Goal: Navigation & Orientation: Understand site structure

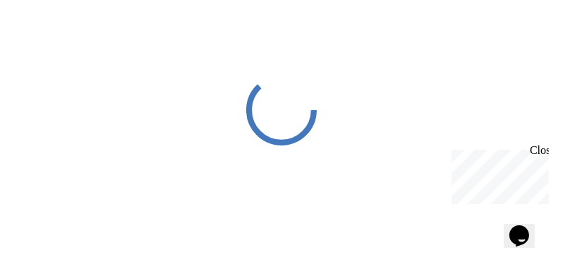
click at [543, 152] on div "Close" at bounding box center [538, 152] width 18 height 18
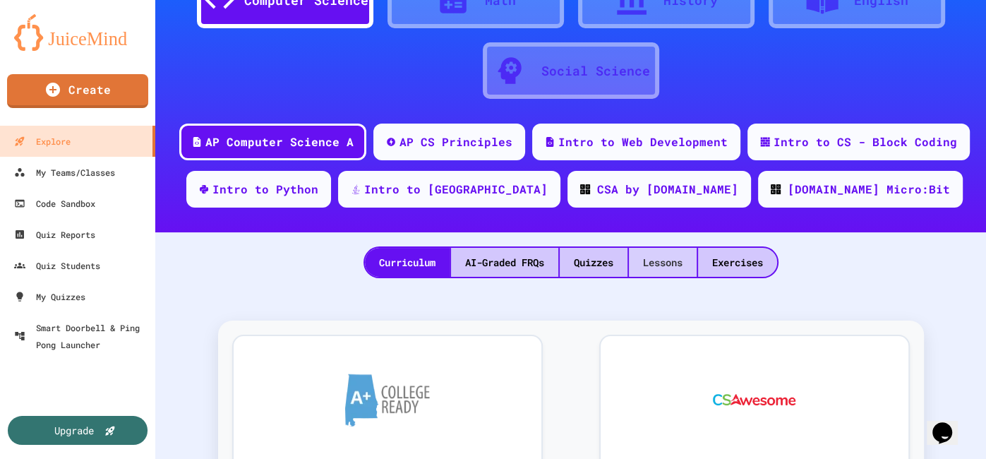
scroll to position [82, 0]
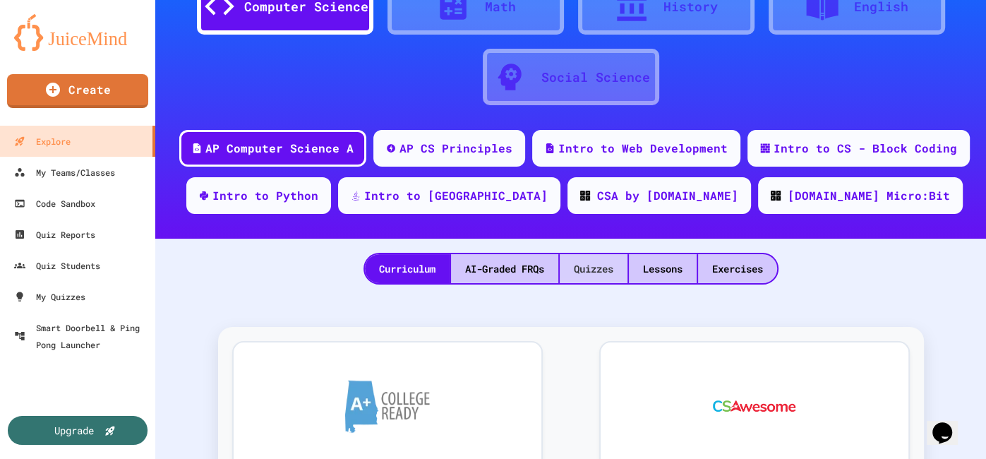
click at [596, 273] on div "Quizzes" at bounding box center [594, 268] width 68 height 29
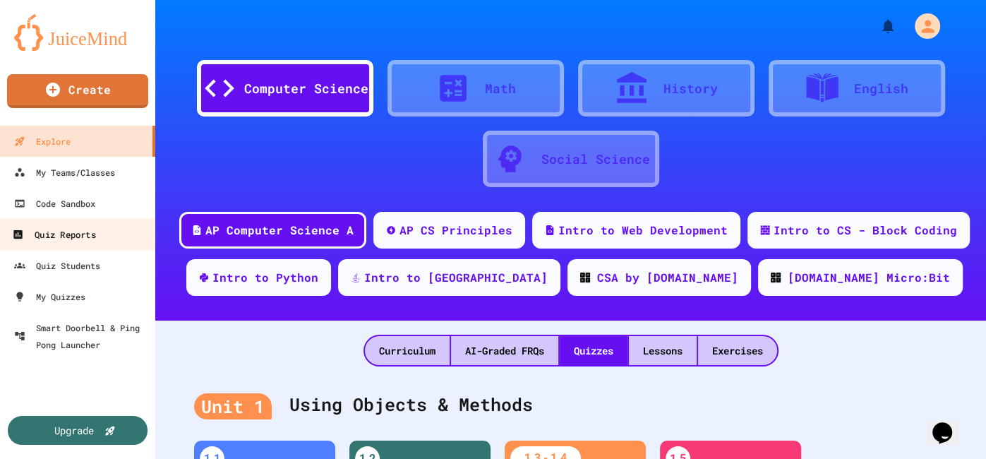
click at [76, 242] on div "Quiz Reports" at bounding box center [53, 235] width 83 height 18
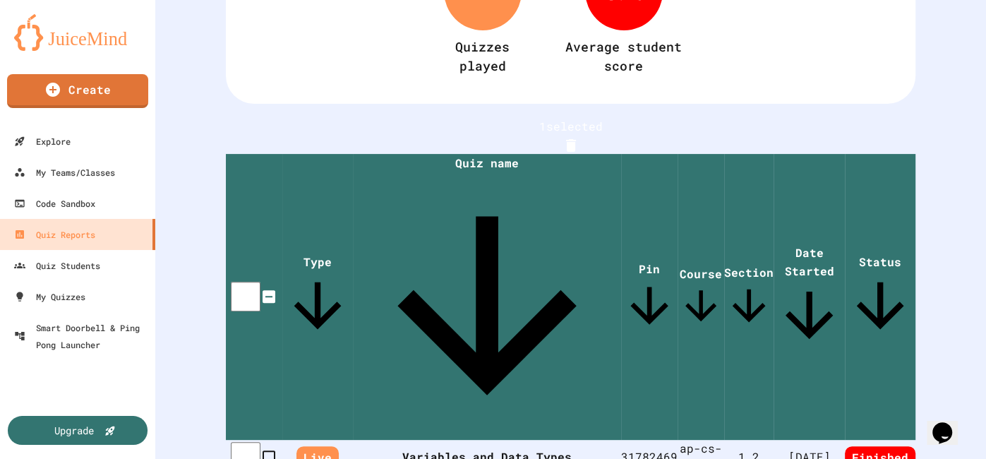
scroll to position [176, 0]
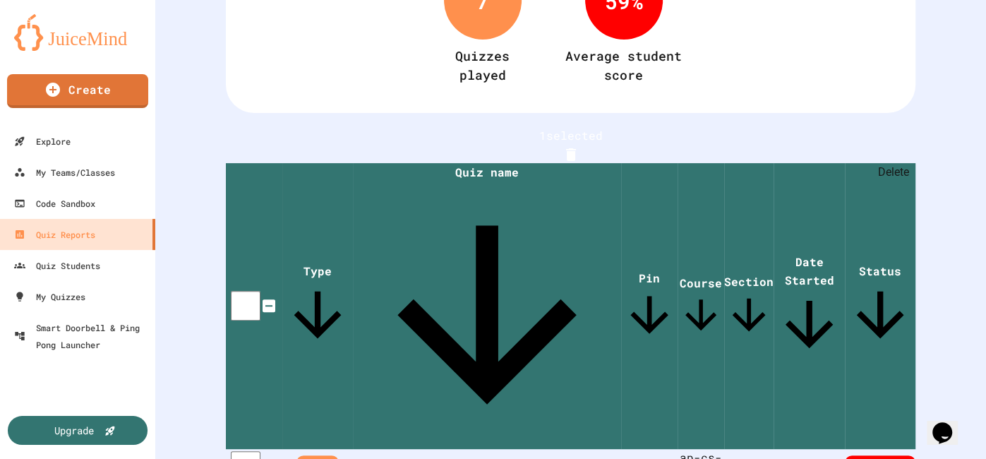
click at [579, 150] on icon "Delete" at bounding box center [571, 154] width 17 height 17
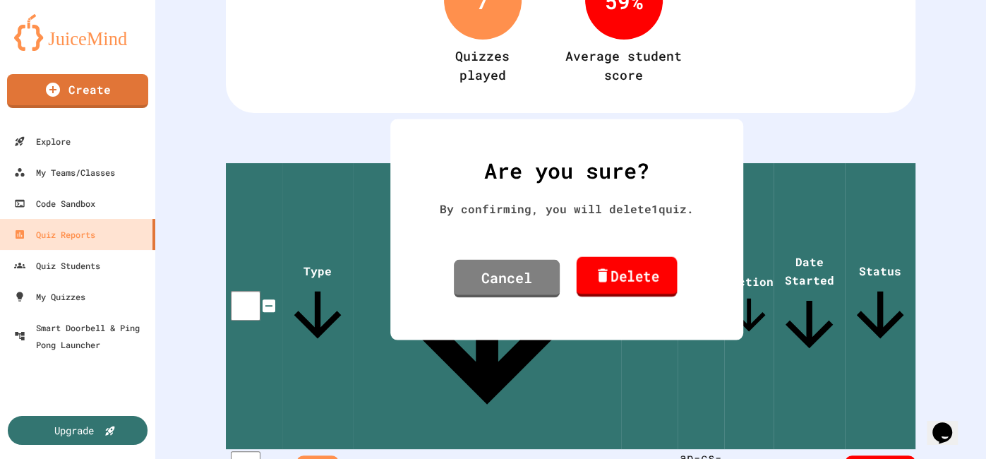
click at [613, 279] on link "Delete" at bounding box center [626, 277] width 101 height 40
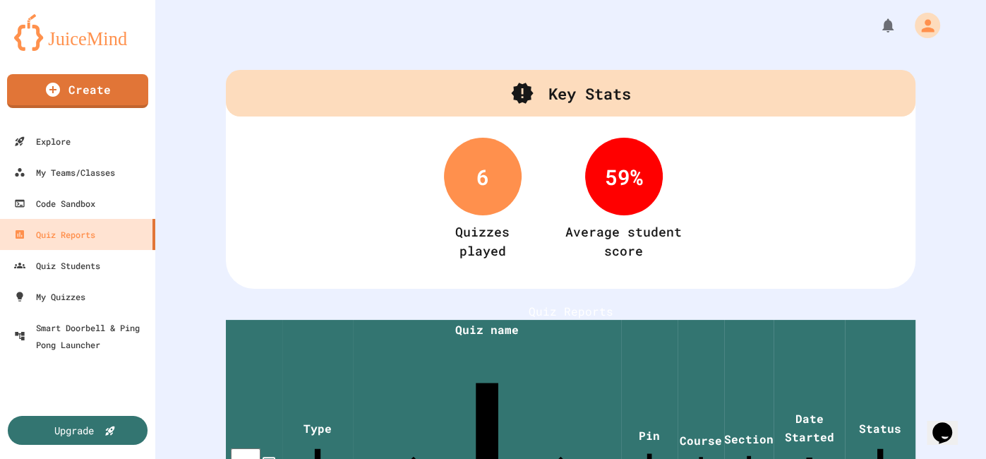
scroll to position [0, 0]
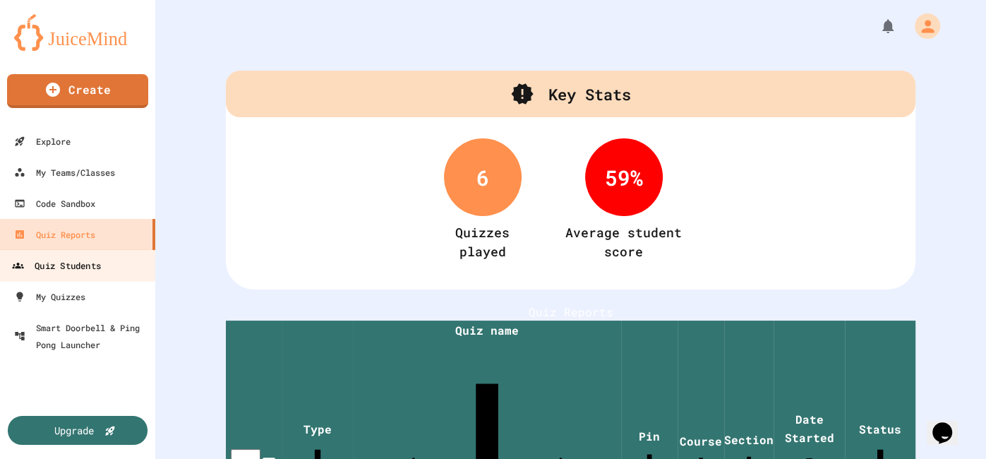
click at [54, 262] on div "Quiz Students" at bounding box center [56, 266] width 89 height 18
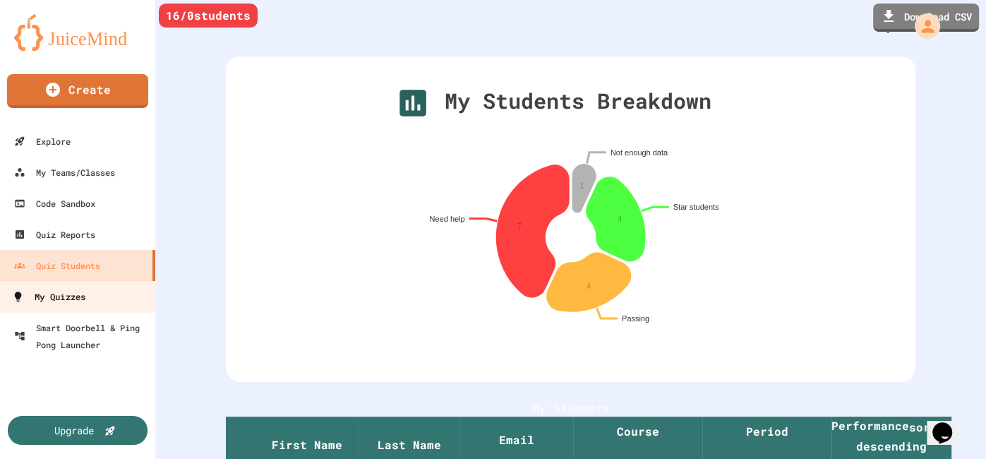
click at [49, 299] on div "My Quizzes" at bounding box center [48, 297] width 73 height 18
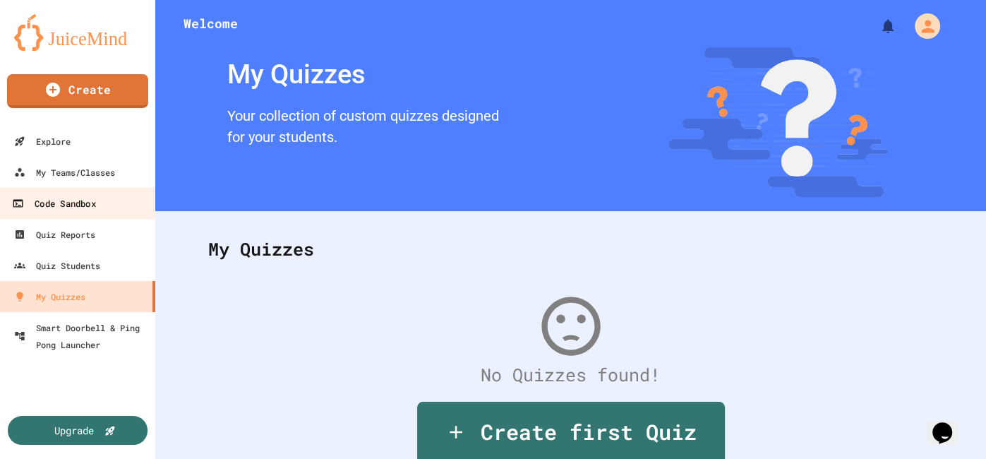
click at [88, 210] on div "Code Sandbox" at bounding box center [53, 204] width 83 height 18
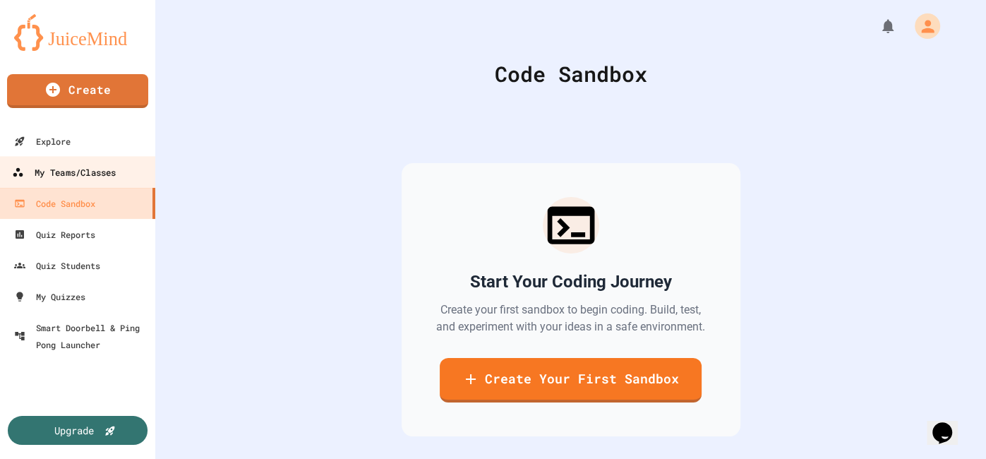
click at [104, 179] on div "My Teams/Classes" at bounding box center [64, 173] width 104 height 18
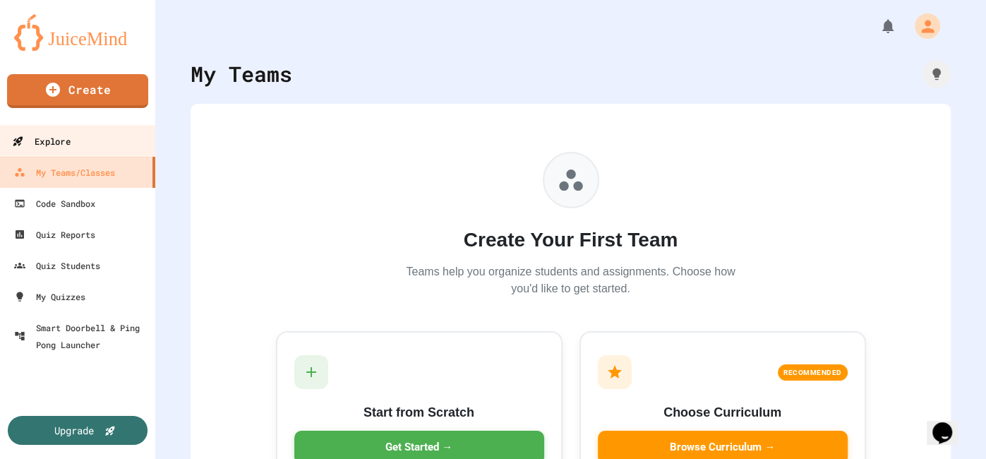
click at [28, 139] on div "Explore" at bounding box center [41, 142] width 58 height 18
